Goal: Task Accomplishment & Management: Manage account settings

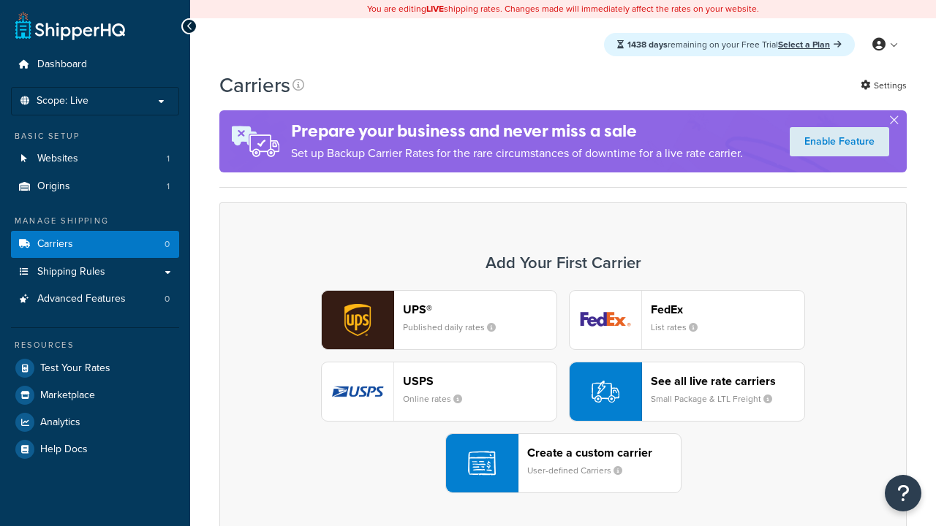
click at [727, 310] on header "FedEx" at bounding box center [728, 310] width 154 height 14
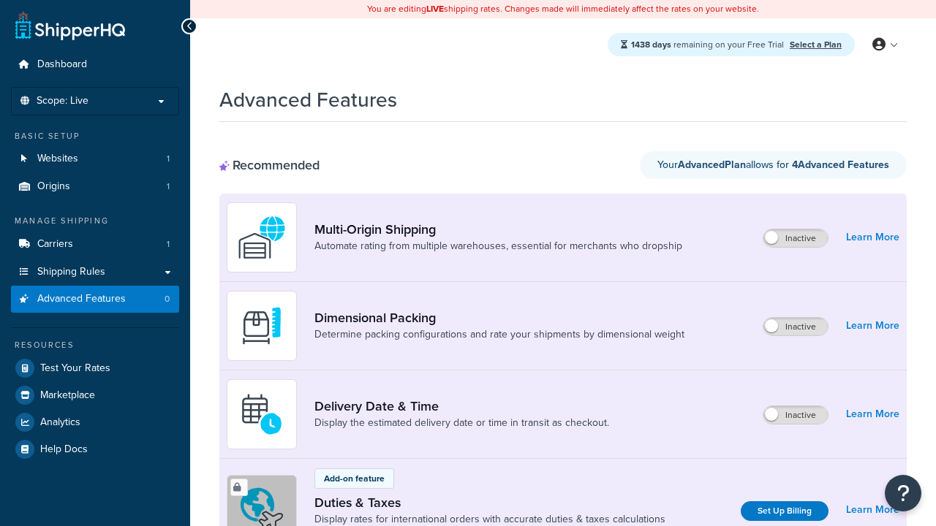
scroll to position [487, 0]
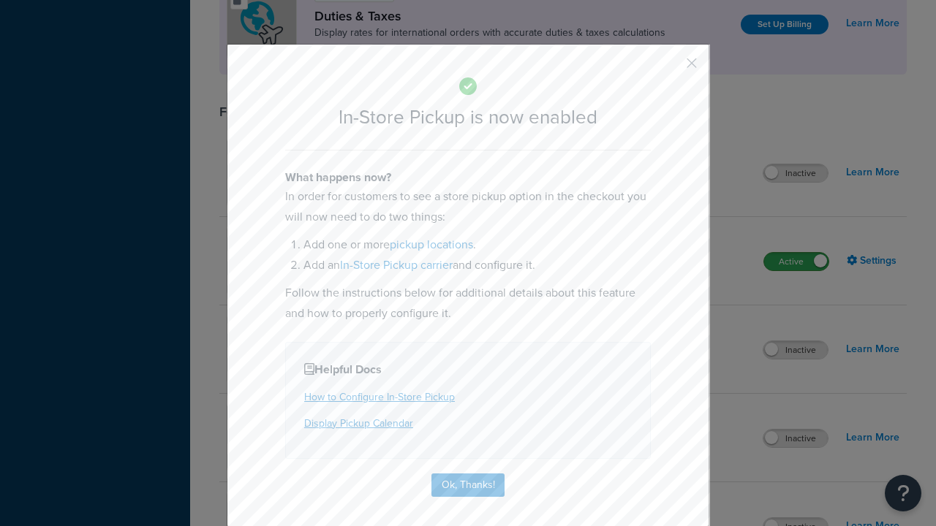
scroll to position [0, 0]
click at [670, 67] on button "button" at bounding box center [670, 69] width 4 height 4
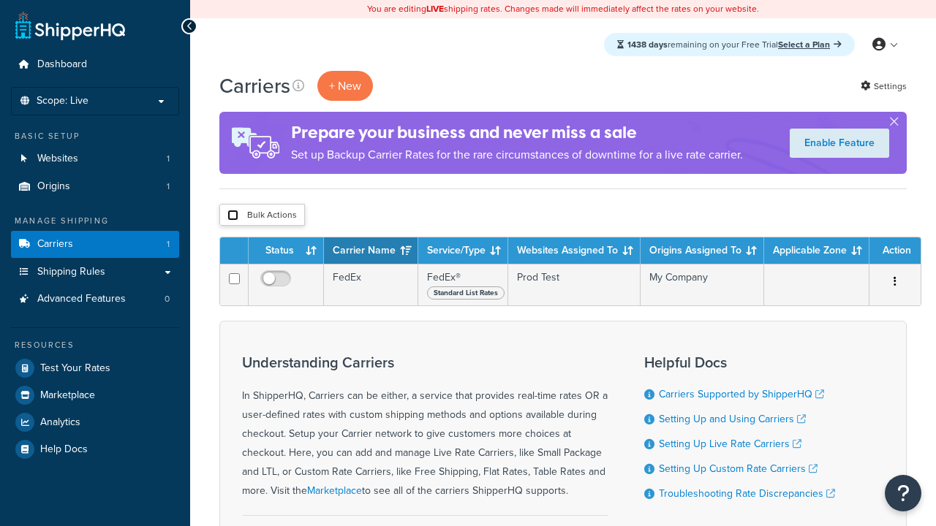
click at [232, 216] on input "checkbox" at bounding box center [232, 215] width 11 height 11
checkbox input "true"
click at [0, 0] on button "Delete" at bounding box center [0, 0] width 0 height 0
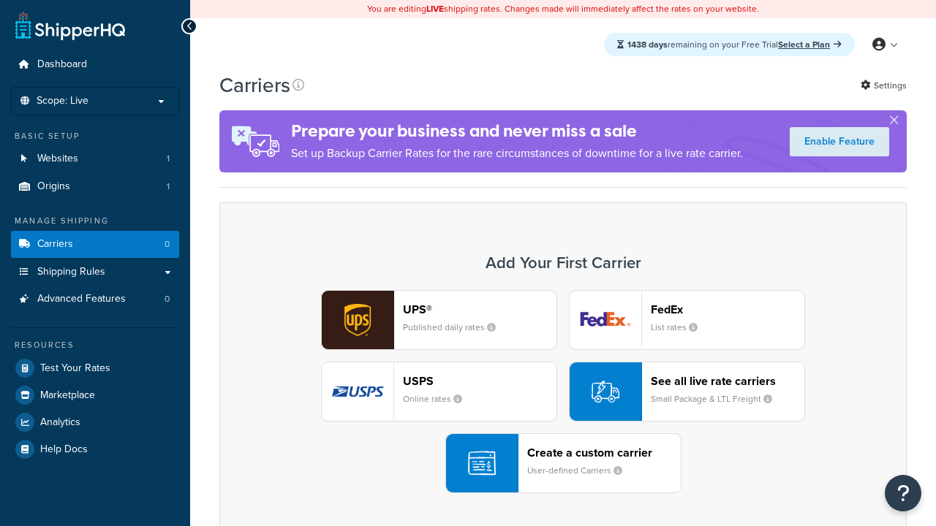
click at [563, 393] on div "UPS® Published daily rates FedEx List rates USPS Online rates See all live rate…" at bounding box center [563, 391] width 656 height 203
click at [563, 464] on div "Create a custom carrier User-defined Carriers" at bounding box center [604, 463] width 154 height 35
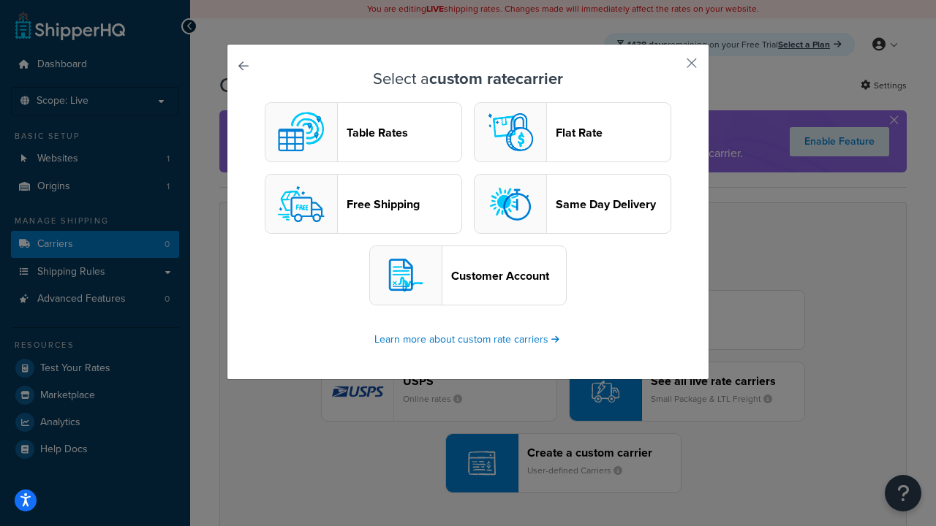
click at [363, 133] on header "Table Rates" at bounding box center [404, 133] width 115 height 14
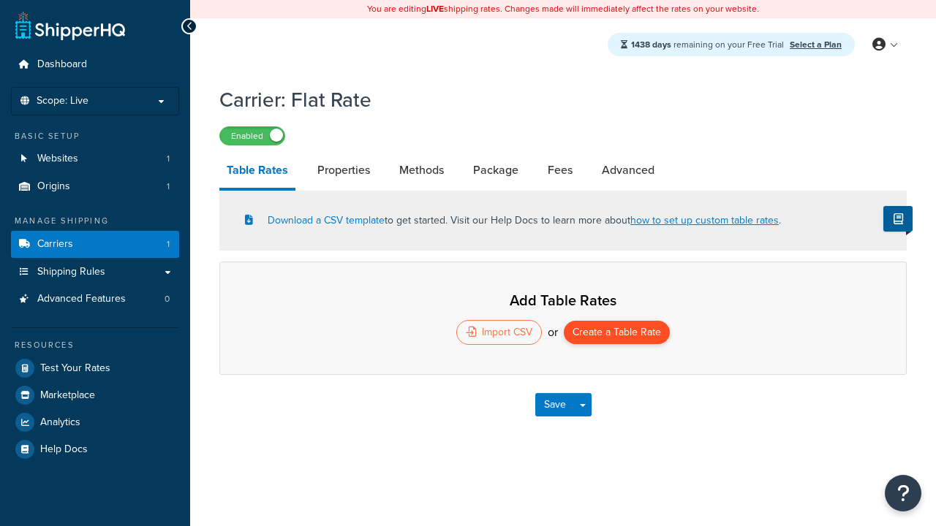
click at [617, 334] on button "Create a Table Rate" at bounding box center [617, 332] width 106 height 23
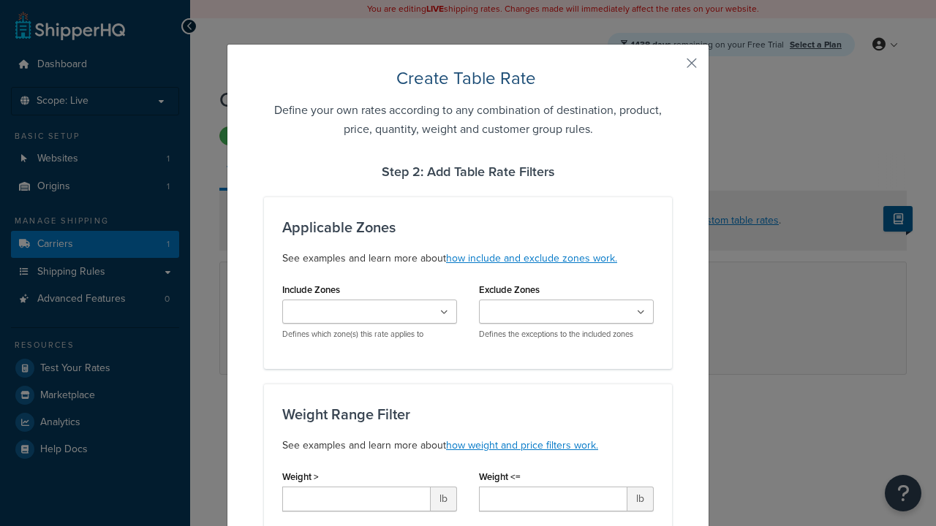
type input "10"
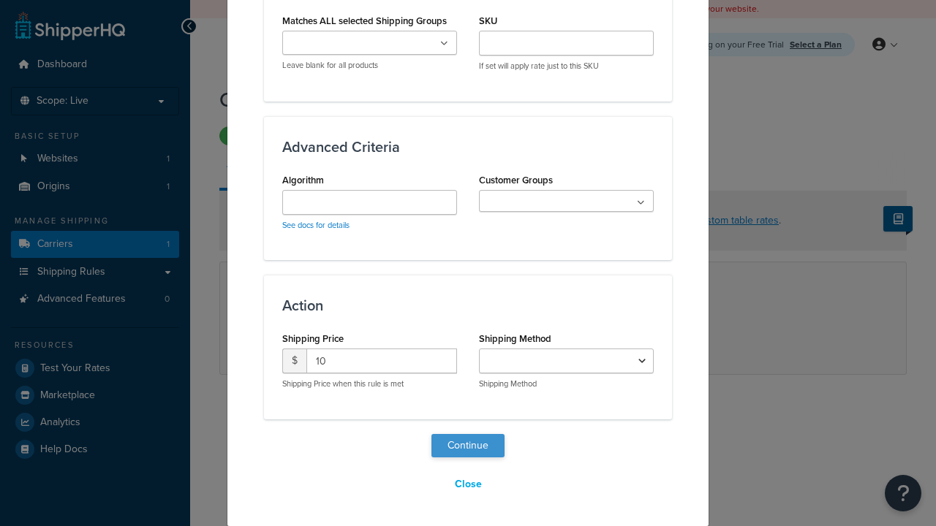
select select "25"
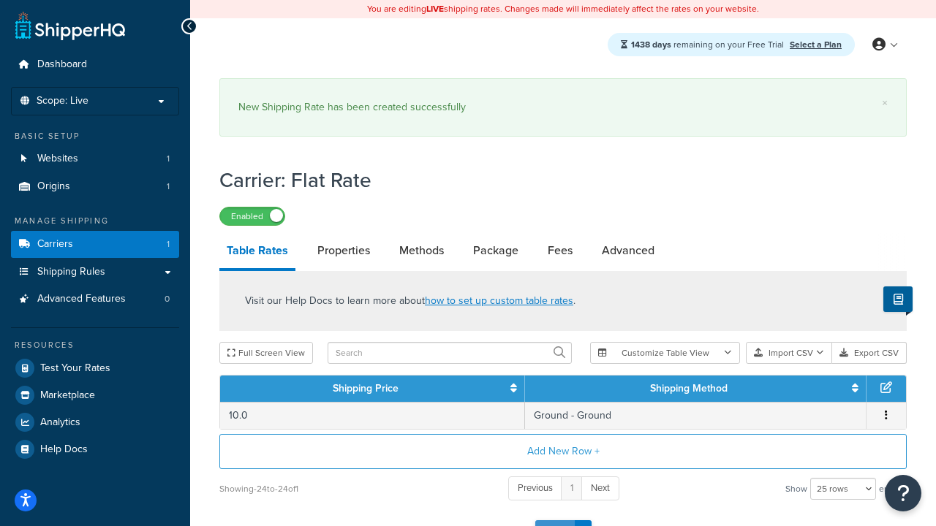
click at [554, 520] on button "Save" at bounding box center [554, 531] width 39 height 23
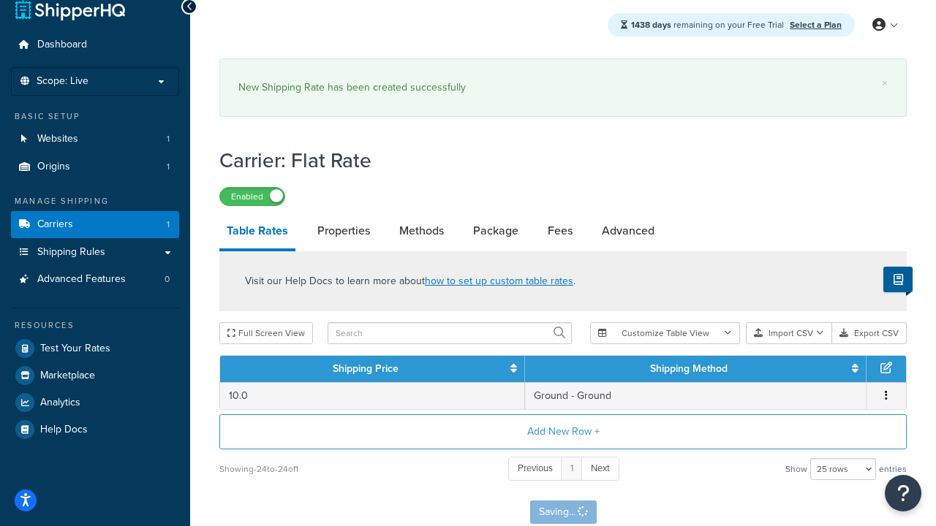
scroll to position [0, 0]
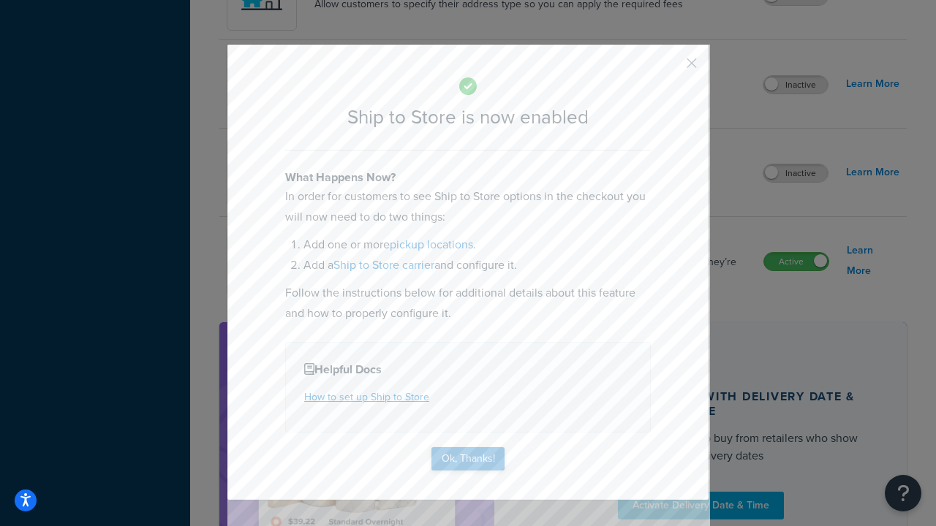
click at [468, 458] on button "Ok, Thanks!" at bounding box center [467, 458] width 73 height 23
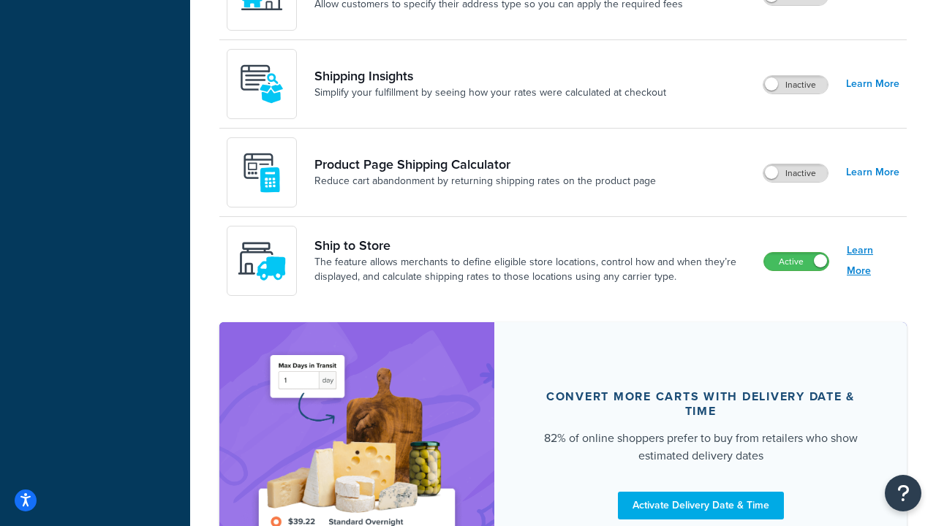
click at [873, 262] on link "Learn More" at bounding box center [873, 261] width 53 height 41
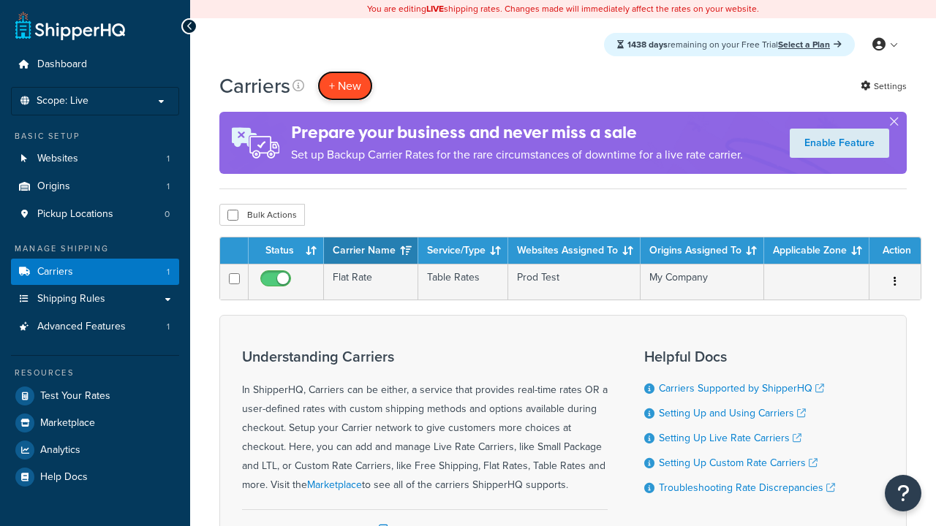
click at [345, 86] on button "+ New" at bounding box center [345, 86] width 56 height 30
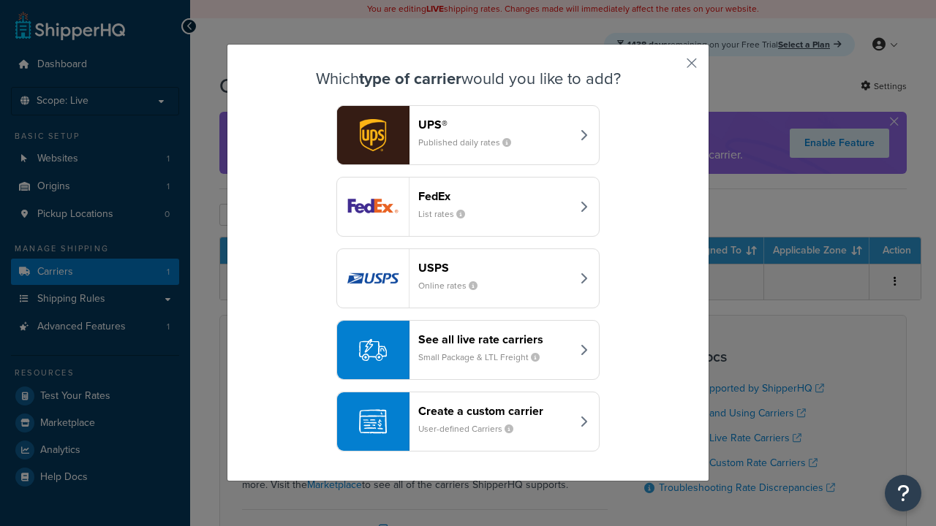
click at [468, 423] on div "Create a custom carrier User-defined Carriers" at bounding box center [494, 421] width 153 height 35
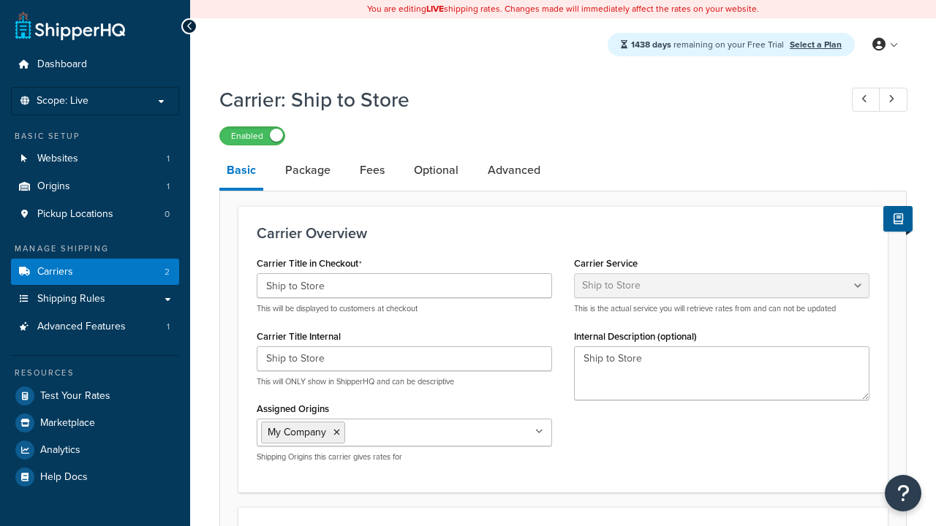
select select "shipToStore"
select select "183355"
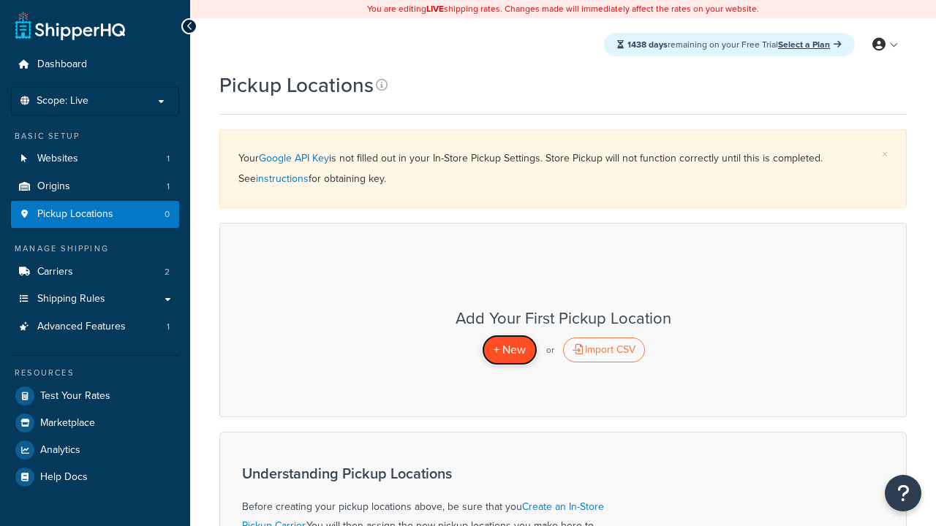
click at [509, 350] on span "+ New" at bounding box center [509, 349] width 32 height 17
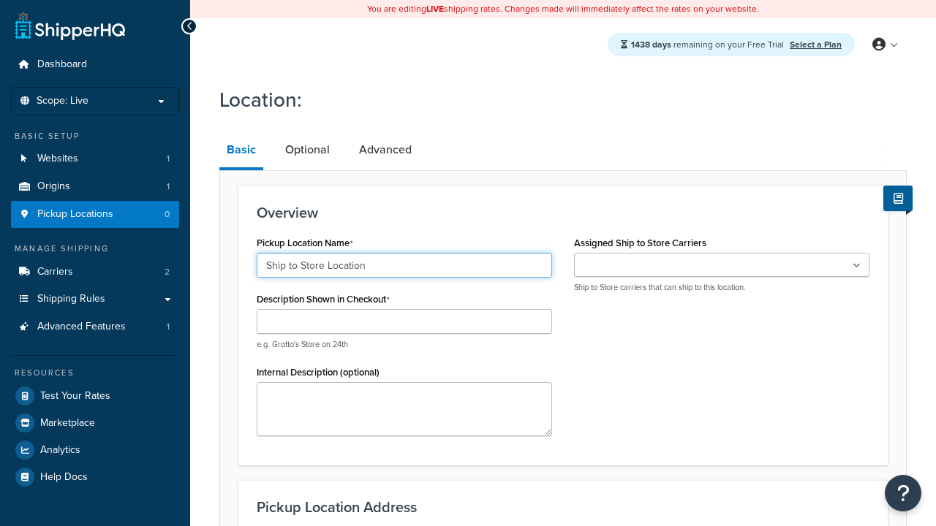
type input "Ship to Store Location"
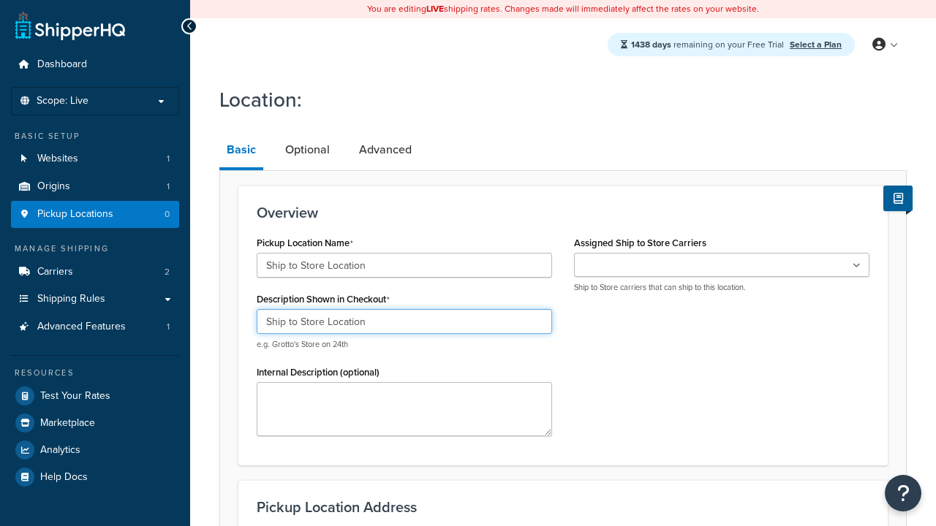
type input "Ship to Store Location"
click at [722, 265] on ul at bounding box center [721, 265] width 295 height 24
type input "2556 Bark Wood Road"
type input "Apt 103"
type input "Schaumburg"
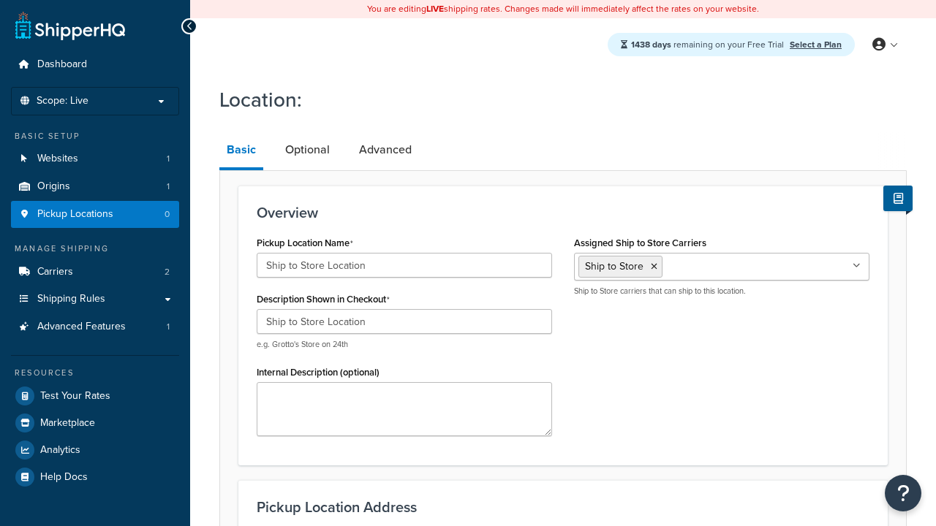
select select "13"
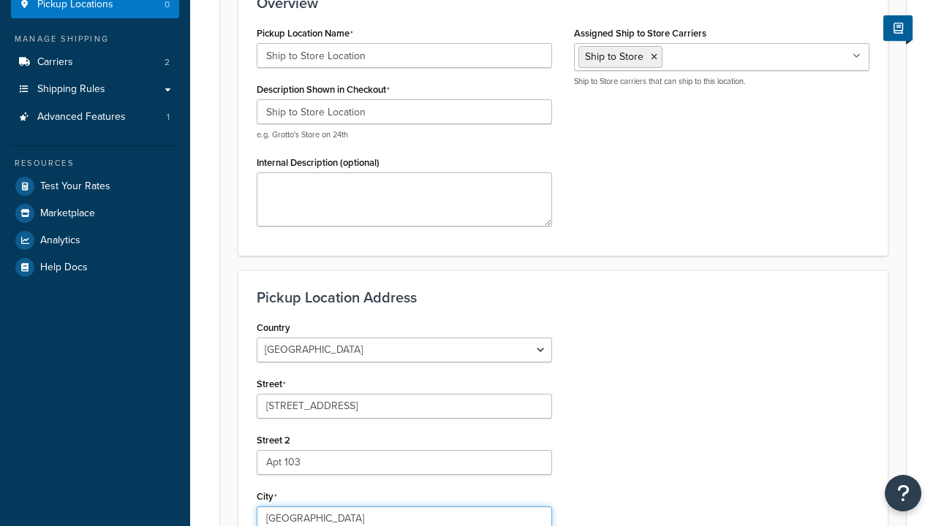
type input "Schaumburg"
type input "60173"
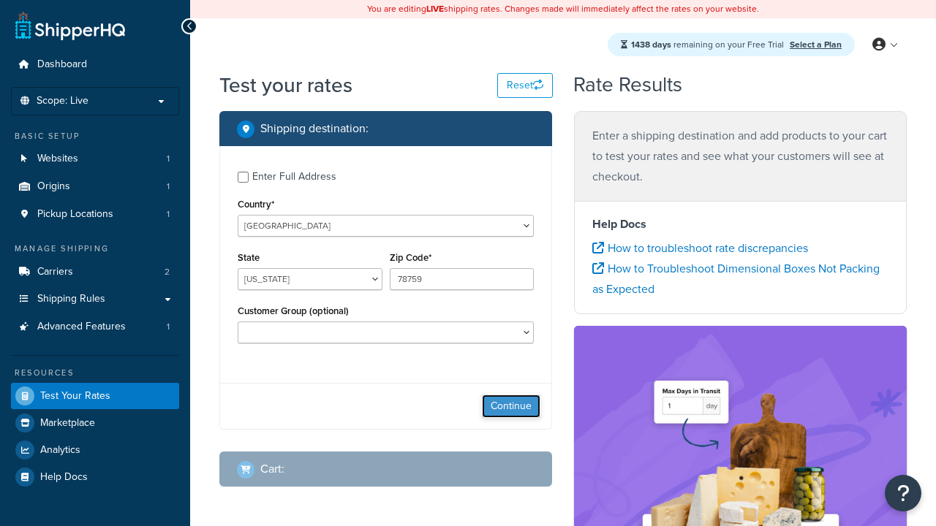
click at [511, 409] on button "Continue" at bounding box center [511, 406] width 58 height 23
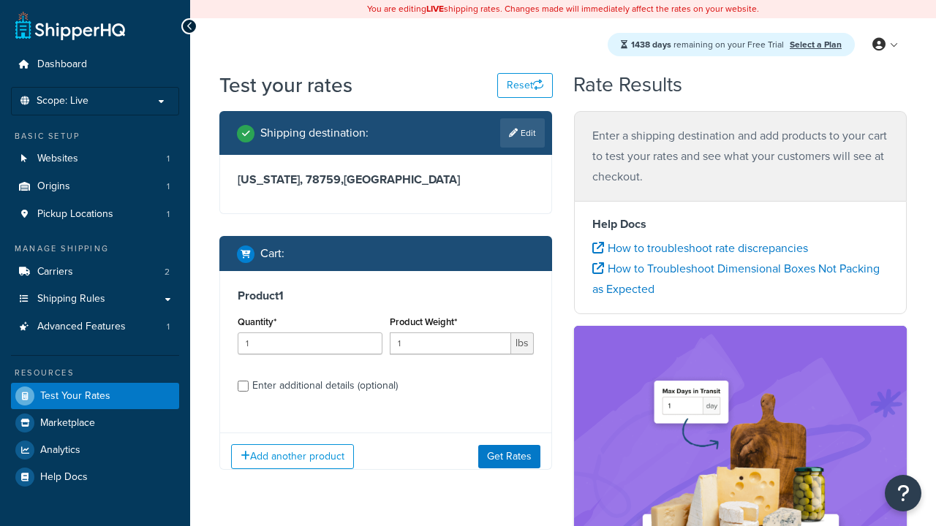
select select "IL"
type input "60173"
type input "3"
type input "5"
click at [510, 457] on button "Get Rates" at bounding box center [509, 455] width 62 height 23
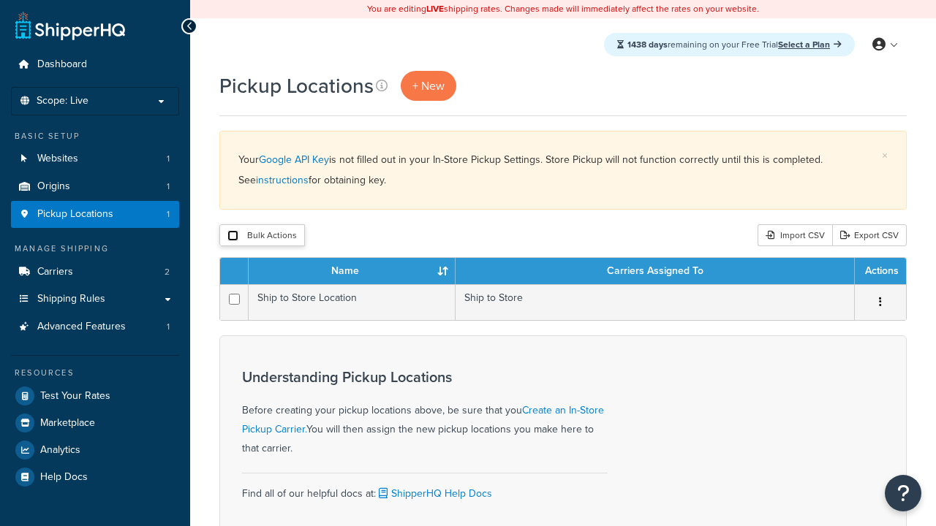
click at [232, 237] on input "checkbox" at bounding box center [232, 235] width 11 height 11
checkbox input "true"
click at [0, 0] on button "Delete" at bounding box center [0, 0] width 0 height 0
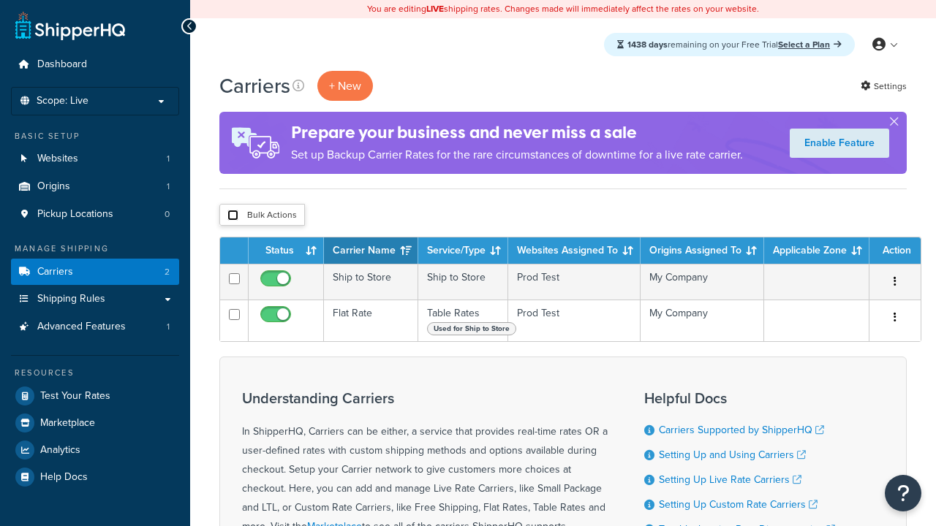
click at [232, 216] on input "checkbox" at bounding box center [232, 215] width 11 height 11
checkbox input "true"
click at [0, 0] on button "Delete" at bounding box center [0, 0] width 0 height 0
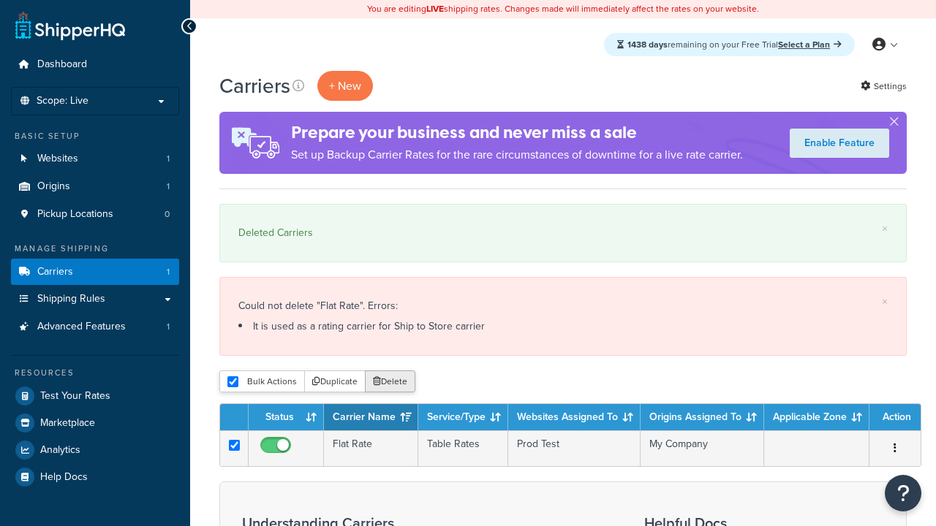
click at [389, 383] on button "Delete" at bounding box center [390, 382] width 50 height 22
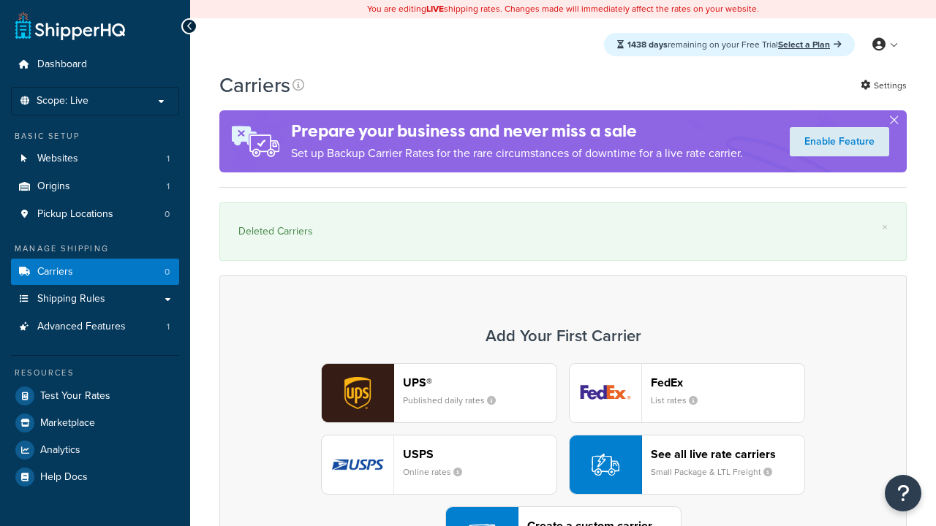
scroll to position [41, 0]
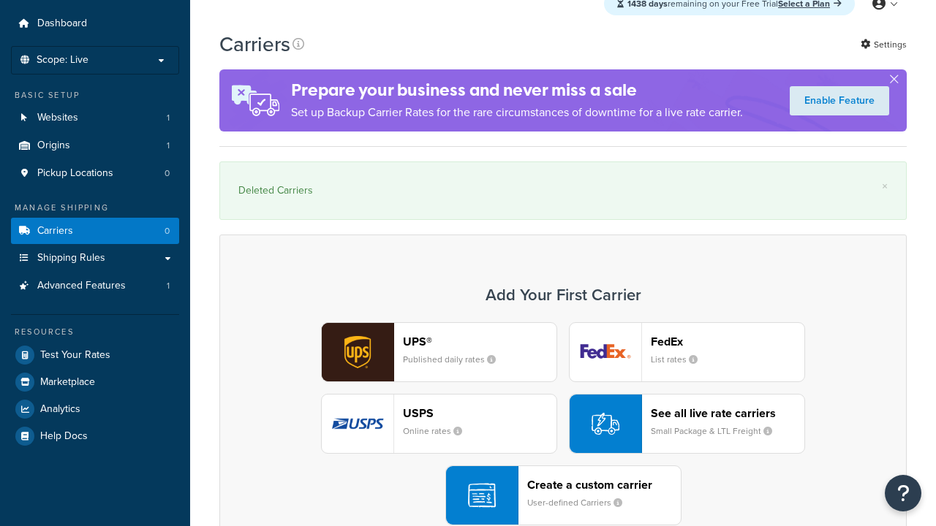
click at [727, 342] on header "FedEx" at bounding box center [728, 342] width 154 height 14
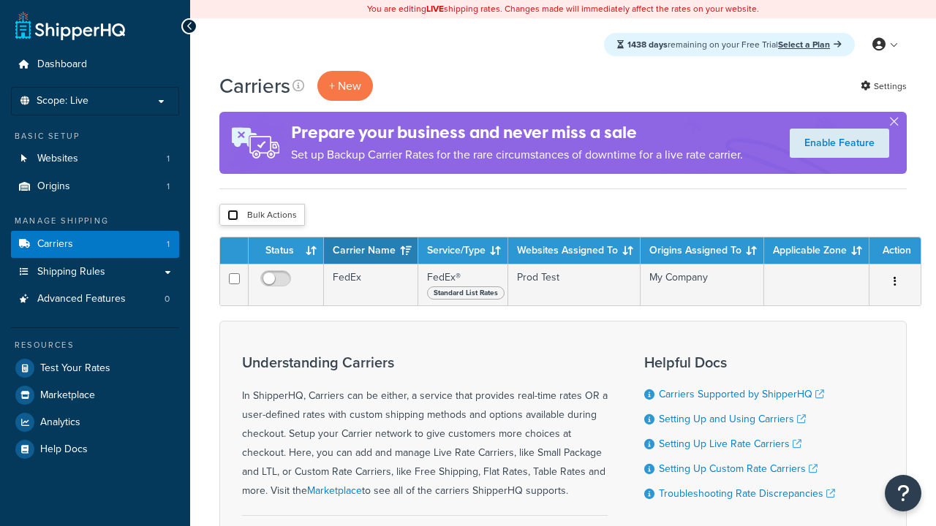
click at [232, 216] on input "checkbox" at bounding box center [232, 215] width 11 height 11
checkbox input "true"
click at [0, 0] on button "Delete" at bounding box center [0, 0] width 0 height 0
